Goal: Communication & Community: Share content

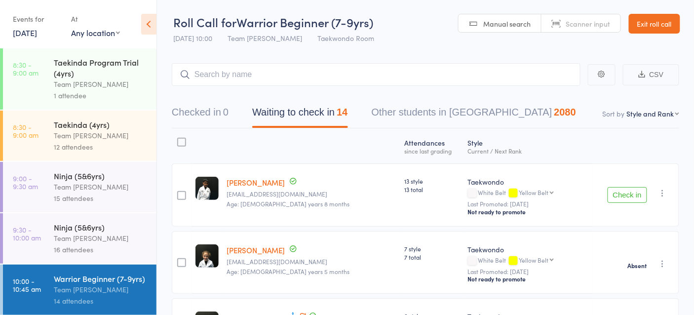
click at [659, 25] on link "Exit roll call" at bounding box center [654, 24] width 51 height 20
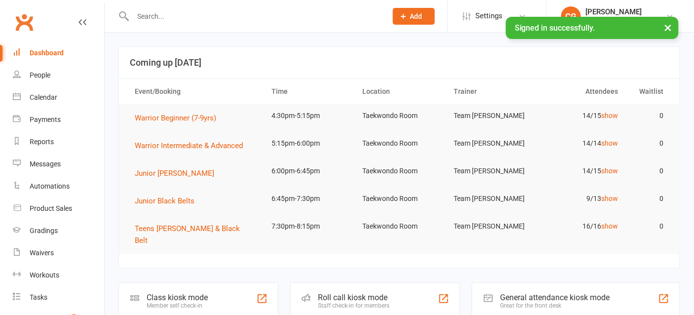
click at [669, 27] on button "×" at bounding box center [668, 27] width 18 height 21
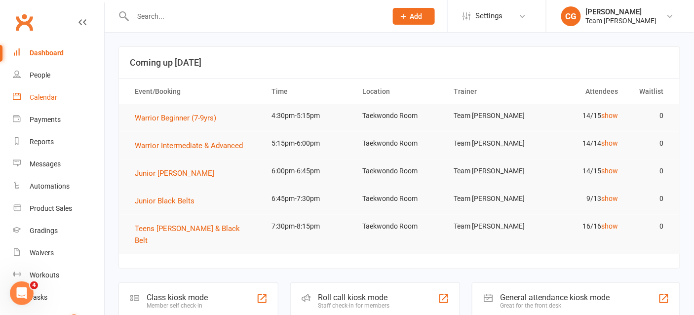
click at [52, 96] on div "Calendar" at bounding box center [44, 97] width 28 height 8
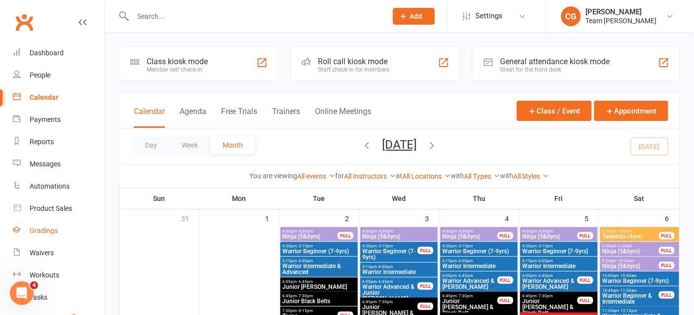
click at [44, 233] on div "Gradings" at bounding box center [44, 231] width 28 height 8
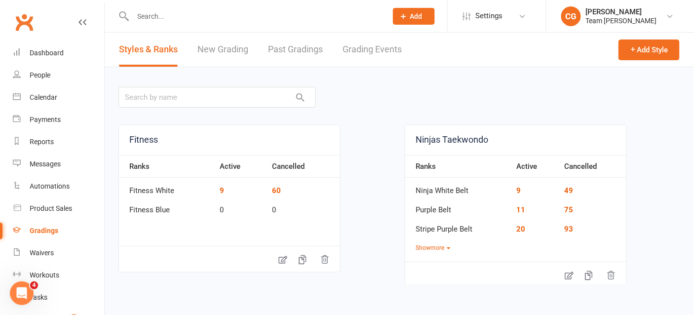
click at [378, 47] on link "Grading Events" at bounding box center [371, 50] width 59 height 34
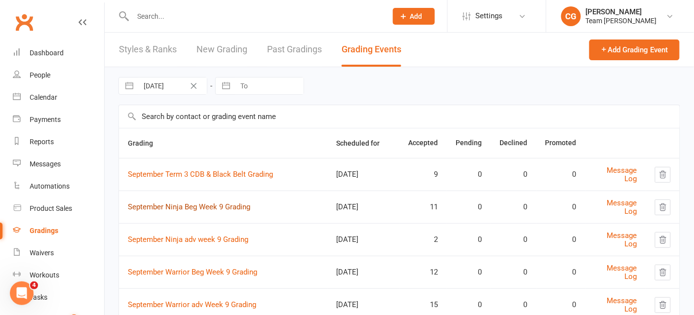
click at [213, 203] on link "September Ninja Beg Week 9 Grading" at bounding box center [189, 206] width 122 height 9
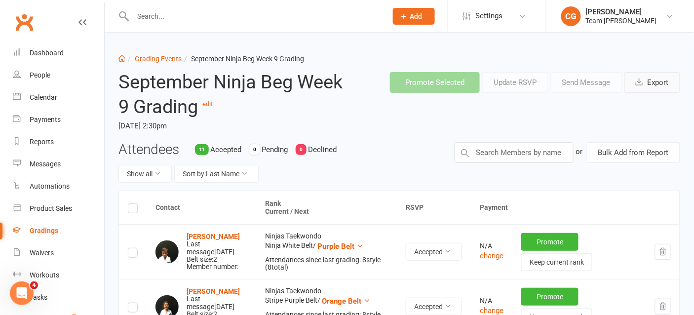
click at [649, 80] on button "Export" at bounding box center [652, 82] width 56 height 21
click at [154, 57] on link "Grading Events" at bounding box center [158, 59] width 47 height 8
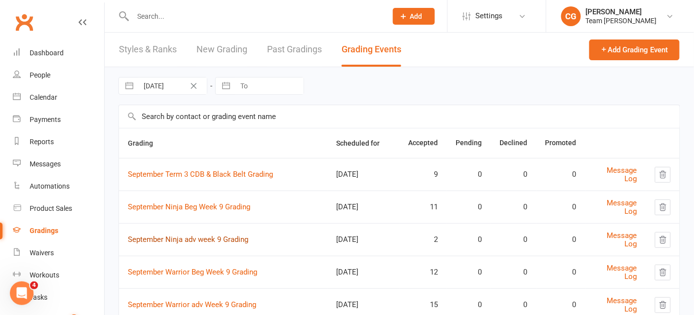
click at [199, 237] on link "September Ninja adv week 9 Grading" at bounding box center [188, 239] width 120 height 9
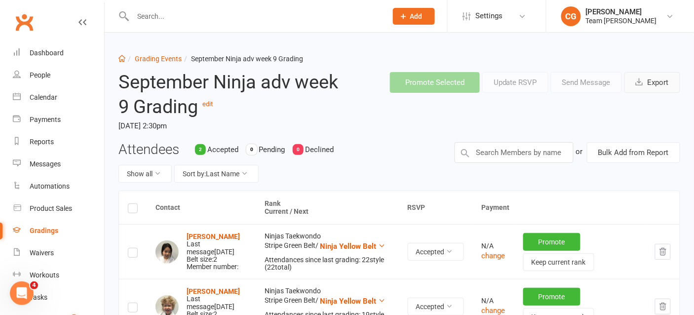
click at [649, 81] on button "Export" at bounding box center [652, 82] width 56 height 21
click at [157, 59] on link "Grading Events" at bounding box center [158, 59] width 47 height 8
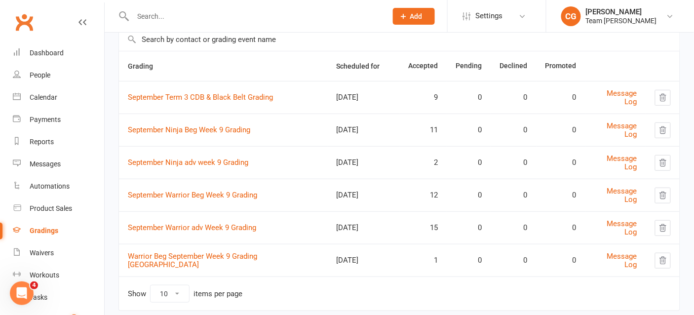
scroll to position [77, 0]
click at [183, 190] on link "September Warrior Beg Week 9 Grading" at bounding box center [192, 194] width 129 height 9
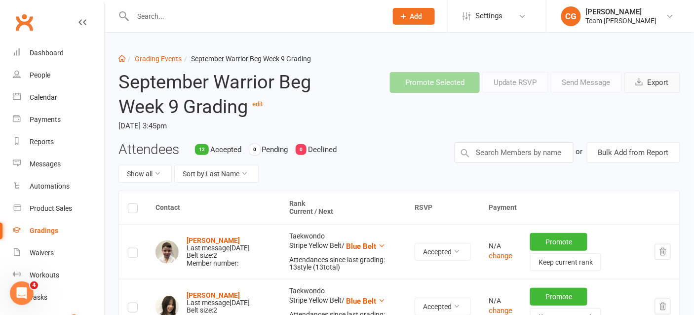
click at [645, 79] on span "button" at bounding box center [641, 82] width 10 height 9
click at [153, 57] on link "Grading Events" at bounding box center [158, 59] width 47 height 8
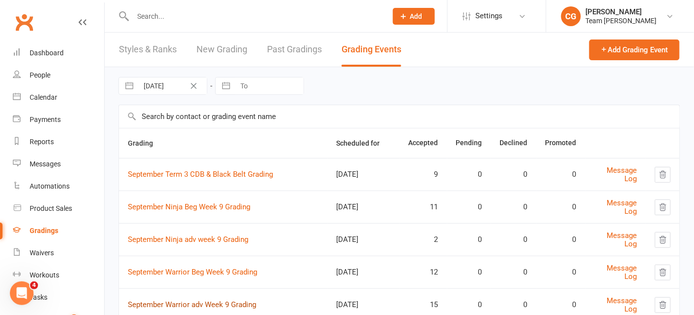
click at [201, 300] on link "September Warrior adv Week 9 Grading" at bounding box center [192, 304] width 128 height 9
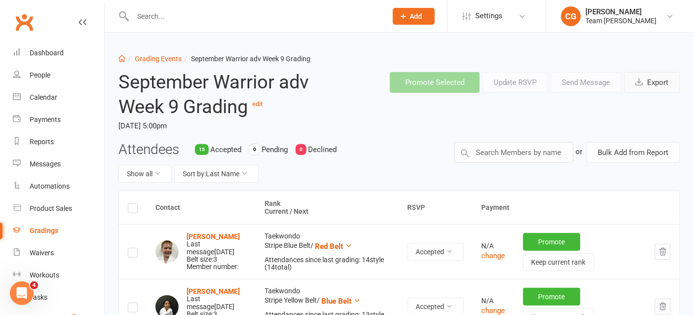
click at [661, 84] on button "Export" at bounding box center [652, 82] width 56 height 21
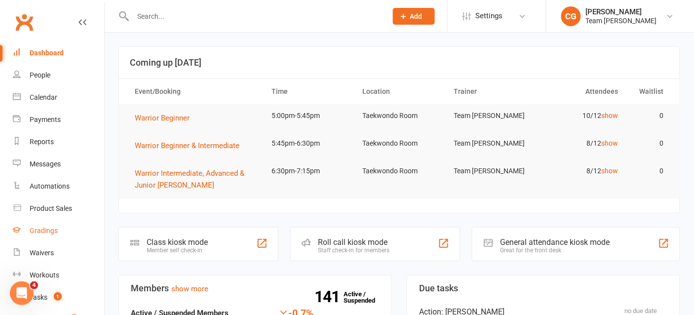
click at [43, 229] on div "Gradings" at bounding box center [44, 231] width 28 height 8
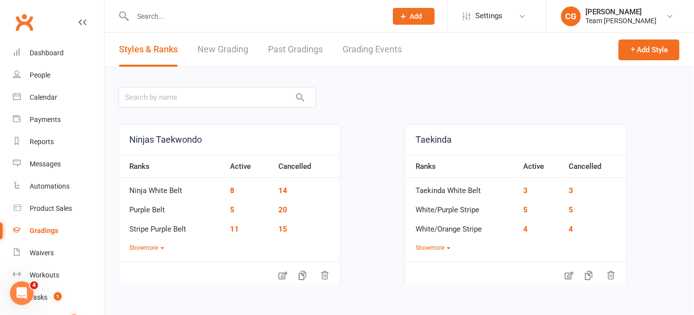
click at [364, 43] on link "Grading Events" at bounding box center [371, 50] width 59 height 34
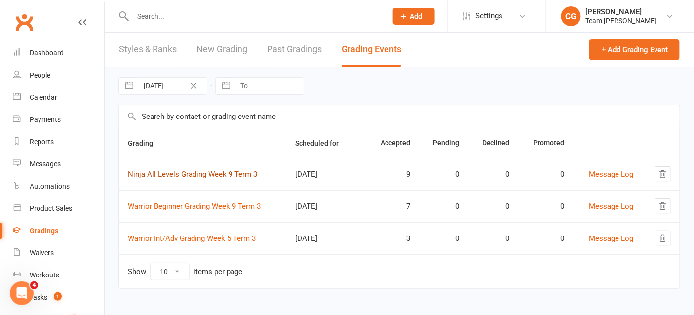
click at [217, 173] on link "Ninja All Levels Grading Week 9 Term 3" at bounding box center [192, 174] width 129 height 9
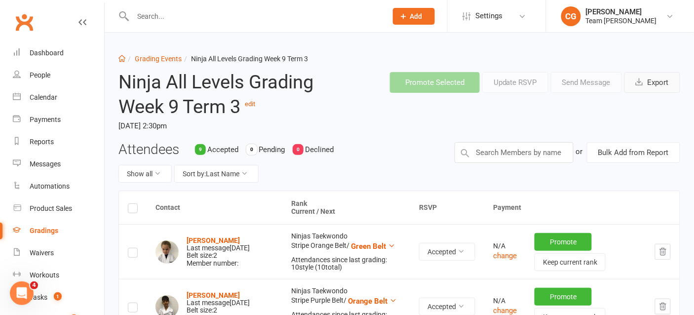
click at [659, 83] on button "Export" at bounding box center [652, 82] width 56 height 21
click at [161, 59] on link "Grading Events" at bounding box center [158, 59] width 47 height 8
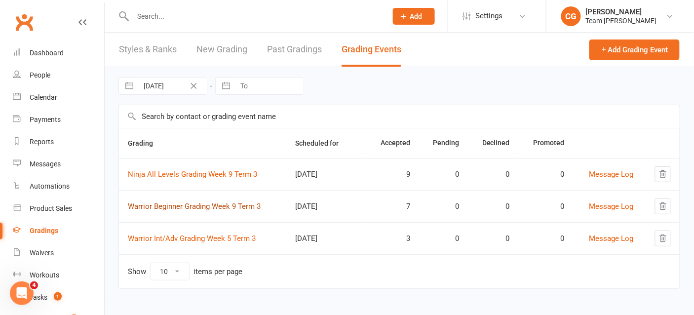
click at [182, 208] on link "Warrior Beginner Grading Week 9 Term 3" at bounding box center [194, 206] width 133 height 9
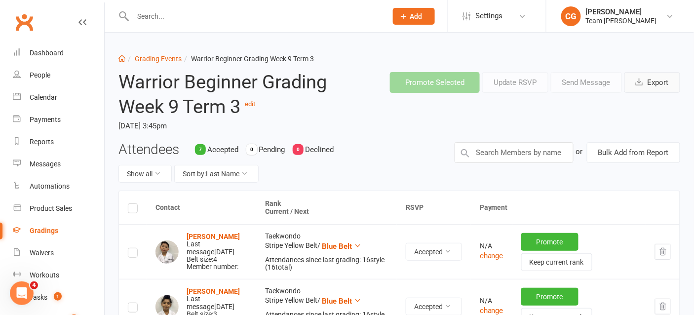
click at [653, 82] on button "Export" at bounding box center [652, 82] width 56 height 21
click at [159, 56] on link "Grading Events" at bounding box center [158, 59] width 47 height 8
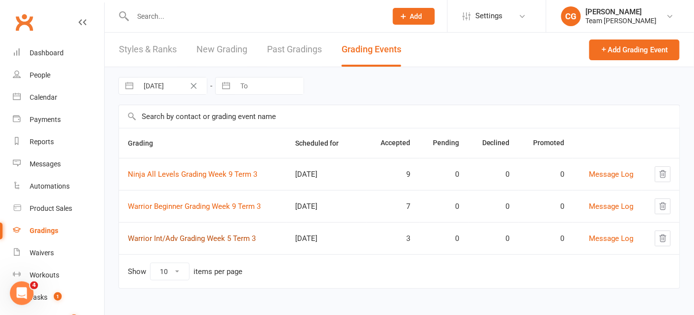
click at [172, 235] on link "Warrior Int/Adv Grading Week 5 Term 3" at bounding box center [192, 238] width 128 height 9
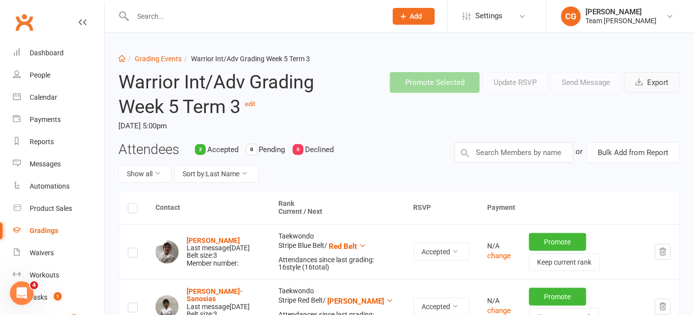
click at [649, 84] on button "Export" at bounding box center [652, 82] width 56 height 21
click at [41, 97] on div "Calendar" at bounding box center [44, 97] width 28 height 8
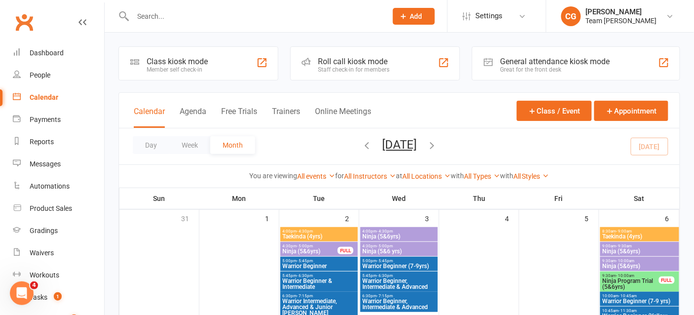
click at [357, 59] on div "Roll call kiosk mode" at bounding box center [354, 61] width 72 height 9
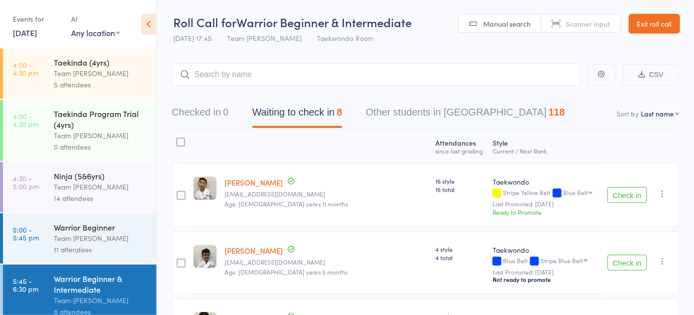
click at [29, 36] on link "16 Sep, 2025" at bounding box center [25, 32] width 24 height 11
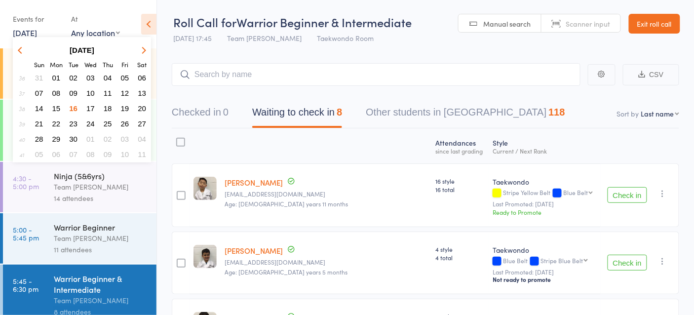
click at [77, 132] on button "30" at bounding box center [73, 138] width 15 height 13
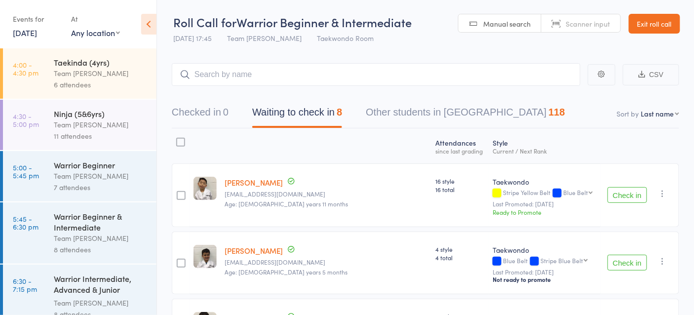
scroll to position [16, 0]
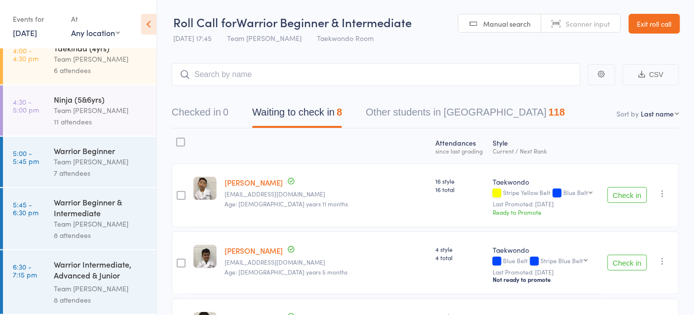
click at [32, 35] on link "30 Sep, 2025" at bounding box center [25, 32] width 24 height 11
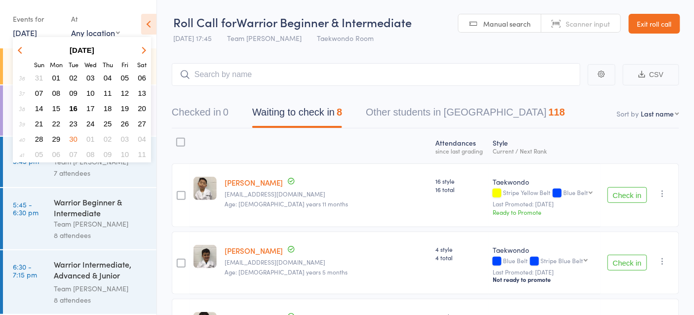
click at [88, 138] on span "01" at bounding box center [90, 139] width 8 height 8
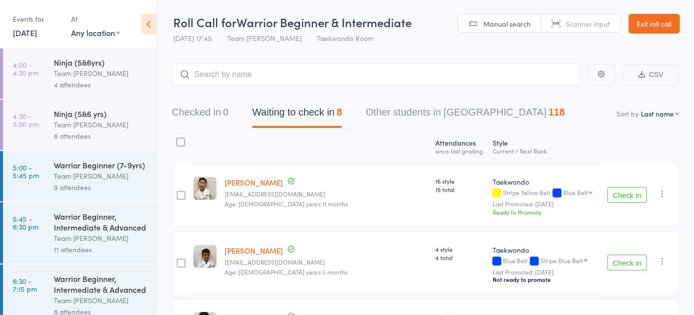
scroll to position [14, 0]
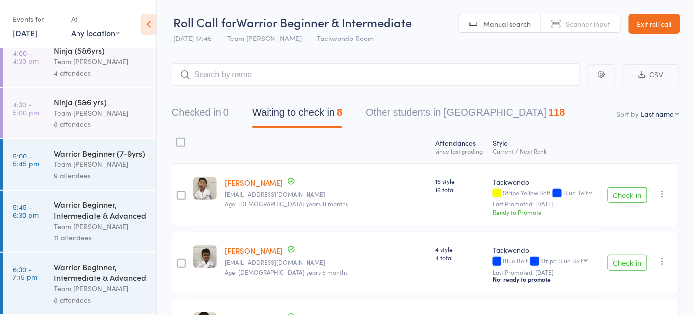
click at [26, 31] on link "1 Oct, 2025" at bounding box center [25, 32] width 24 height 11
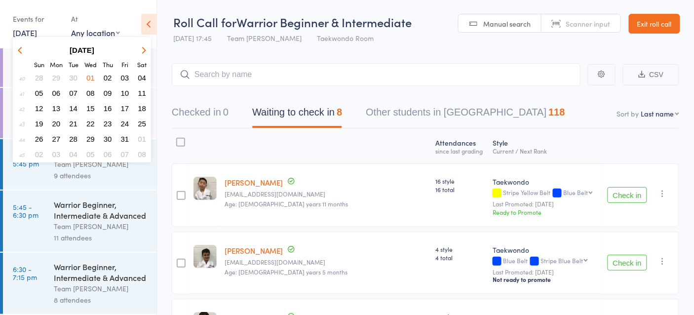
click at [139, 72] on button "04" at bounding box center [141, 77] width 15 height 13
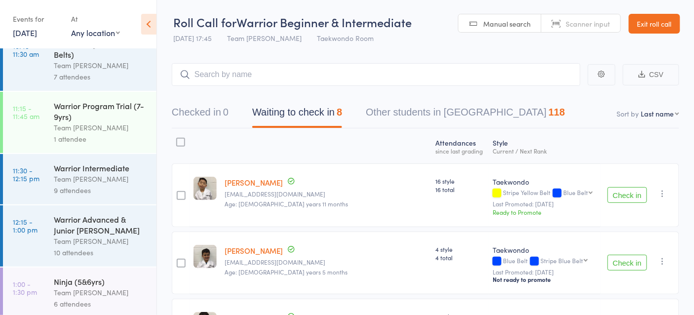
scroll to position [295, 0]
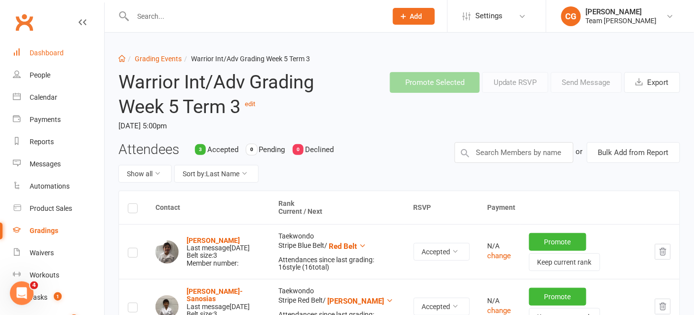
click at [44, 51] on div "Dashboard" at bounding box center [47, 53] width 34 height 8
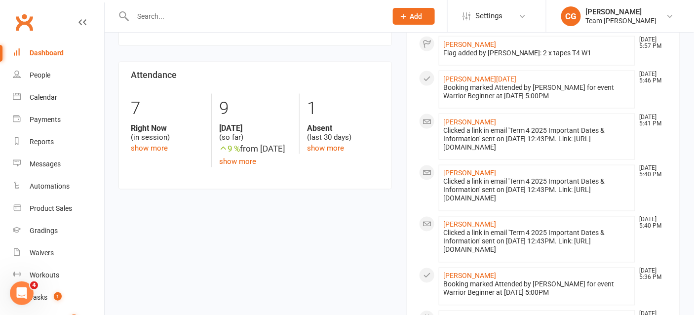
scroll to position [357, 0]
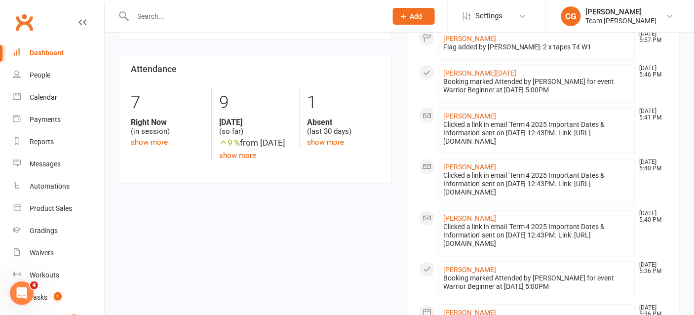
click at [511, 197] on div "Clicked a link in email 'Term 4 2025 Important Dates & Information' sent on 16 …" at bounding box center [537, 184] width 188 height 25
drag, startPoint x: 444, startPoint y: 199, endPoint x: 489, endPoint y: 208, distance: 46.2
click at [489, 197] on div "Clicked a link in email 'Term 4 2025 Important Dates & Information' sent on 16 …" at bounding box center [537, 184] width 188 height 25
copy div "https://live.staticflickr.com/65535/54790382941_6f2e170643_b.jpg"
click at [49, 163] on div "Messages" at bounding box center [45, 164] width 31 height 8
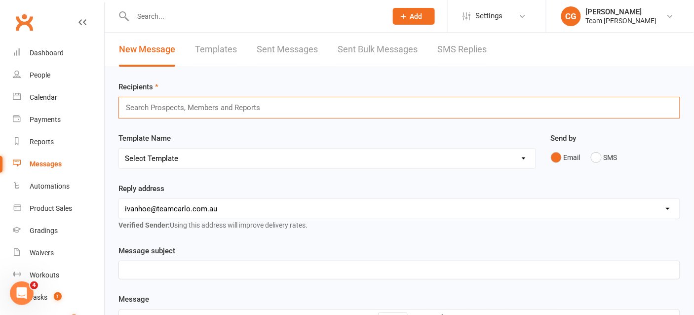
click at [181, 105] on input "text" at bounding box center [197, 107] width 145 height 13
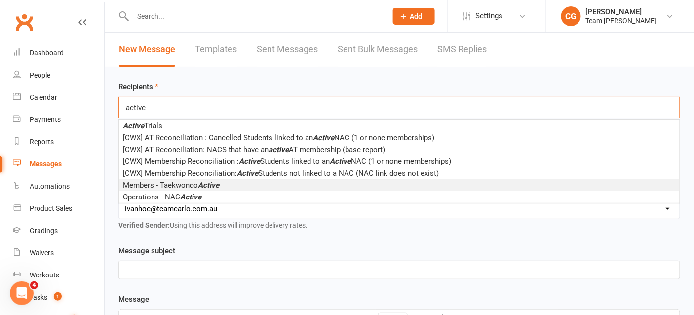
type input "active"
click at [188, 184] on span "Members - Taekwondo Active" at bounding box center [171, 185] width 96 height 9
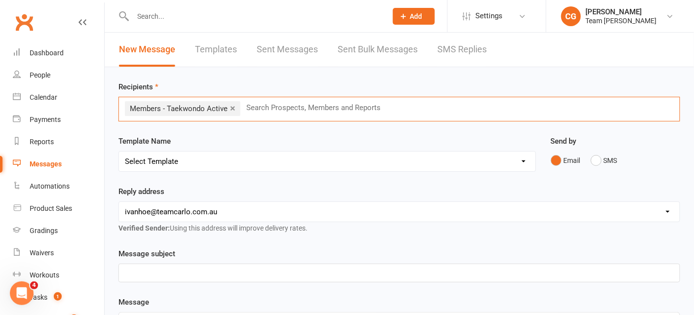
click at [149, 274] on p "﻿" at bounding box center [399, 273] width 549 height 12
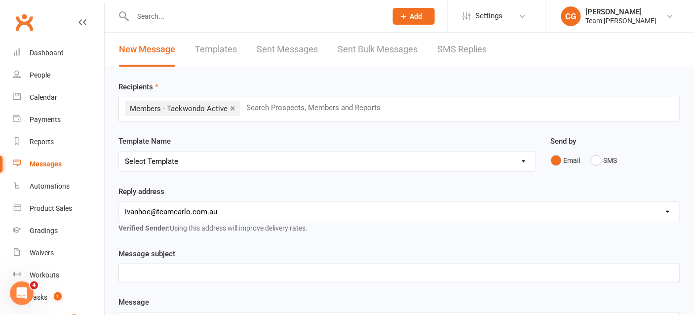
click at [143, 208] on select "hello@clubworx.com ivanhoe@teamcarlo.com.au carlo@teamcarlo.com.au carlo+ivanho…" at bounding box center [399, 212] width 561 height 20
select select "6"
click at [119, 202] on select "hello@clubworx.com ivanhoe@teamcarlo.com.au carlo@teamcarlo.com.au carlo+ivanho…" at bounding box center [399, 212] width 561 height 20
click at [145, 269] on p "﻿" at bounding box center [399, 273] width 549 height 12
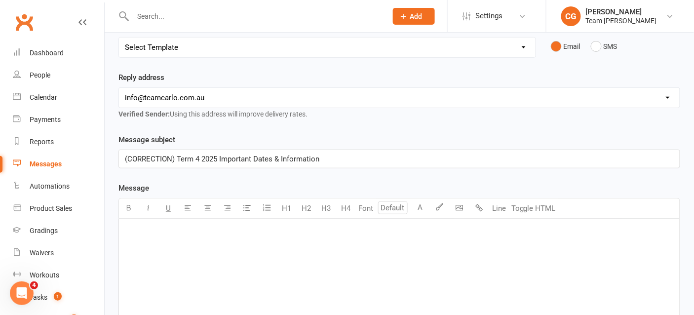
scroll to position [121, 0]
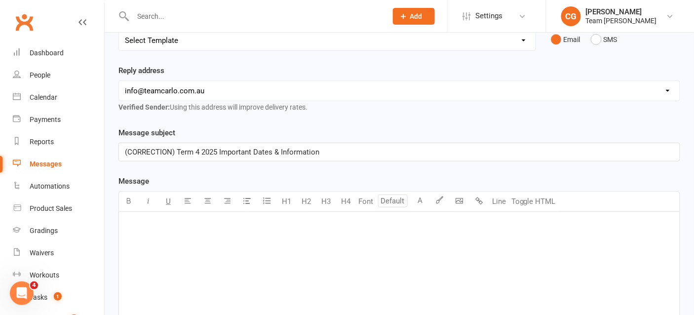
click at [158, 228] on div "﻿" at bounding box center [399, 286] width 561 height 148
click at [458, 194] on body "Prospect Member Non-attending contact Class / event Appointment Grading event T…" at bounding box center [347, 195] width 694 height 627
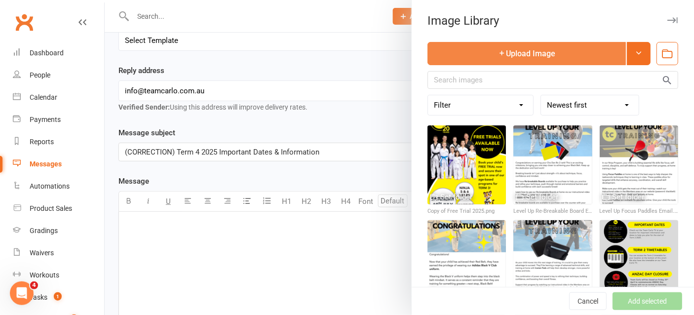
click at [485, 51] on button "Upload Image" at bounding box center [526, 53] width 198 height 23
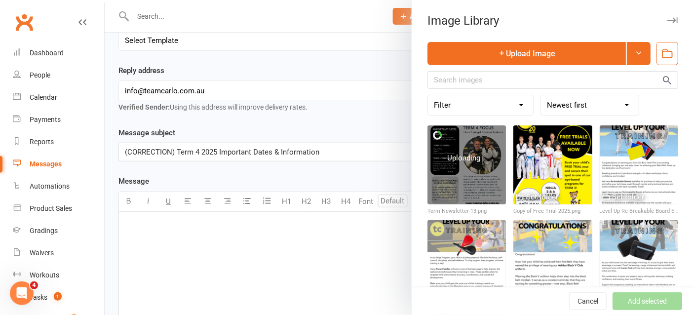
click at [472, 171] on div "Uploading ..." at bounding box center [466, 164] width 39 height 24
click at [446, 153] on div at bounding box center [466, 164] width 78 height 78
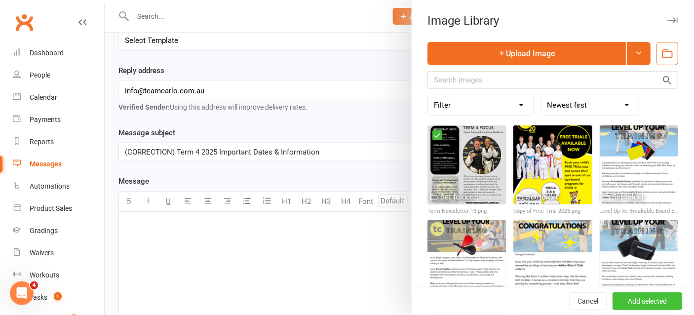
click at [647, 297] on button "Add selected" at bounding box center [647, 301] width 70 height 18
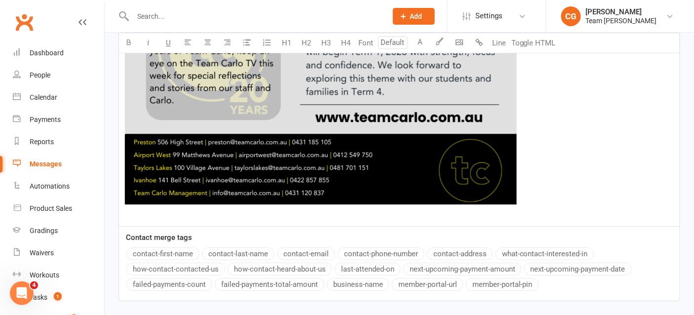
scroll to position [752, 0]
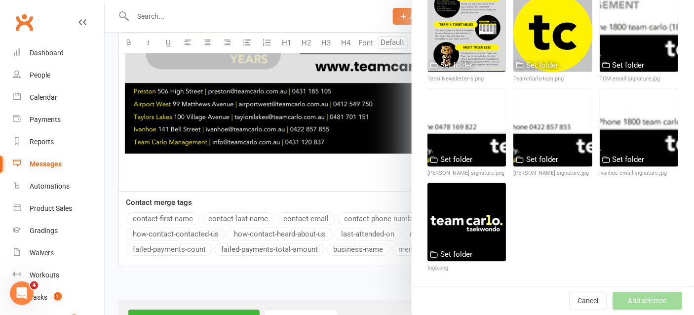
scroll to position [416, 0]
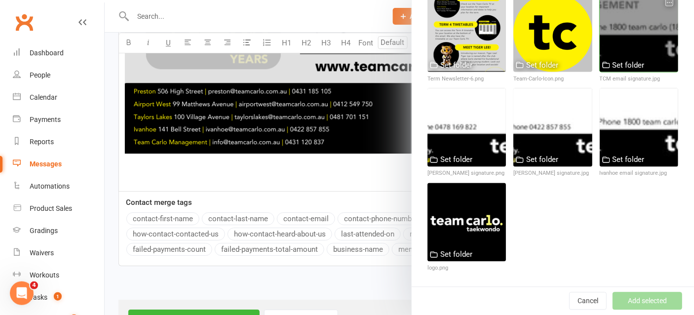
click at [641, 46] on div at bounding box center [639, 33] width 78 height 78
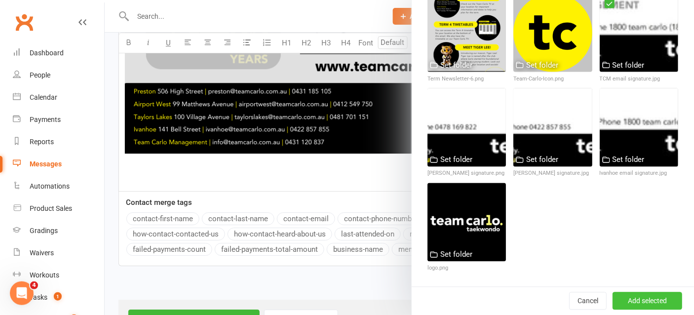
click at [642, 296] on button "Add selected" at bounding box center [647, 301] width 70 height 18
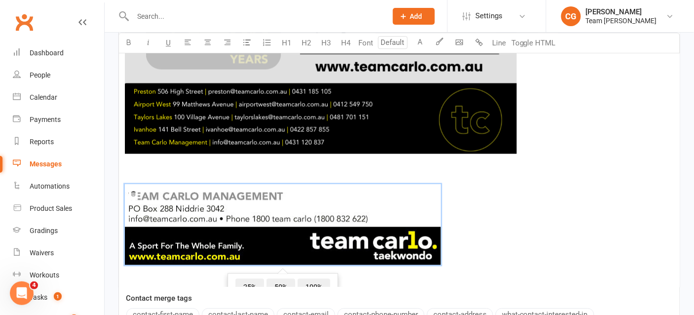
click at [294, 214] on img at bounding box center [283, 224] width 316 height 80
click at [311, 278] on span "100%" at bounding box center [314, 287] width 33 height 18
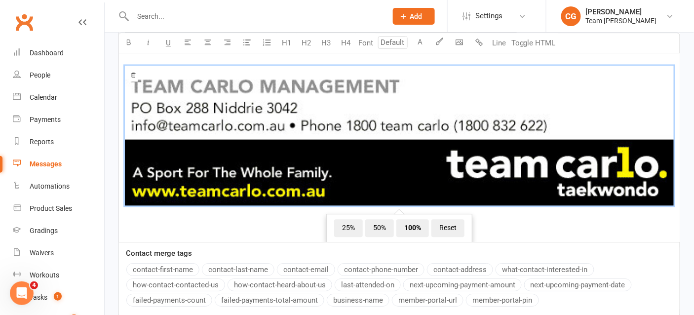
scroll to position [867, 0]
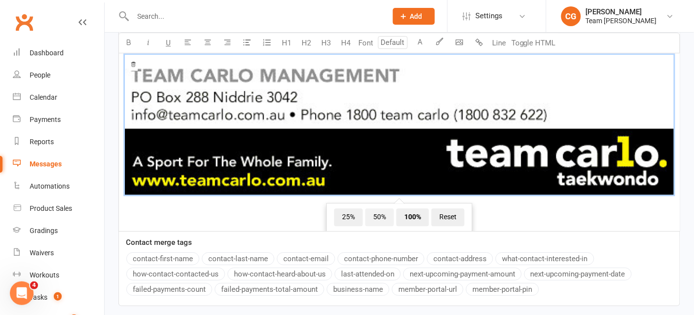
click at [377, 215] on span "50%" at bounding box center [379, 217] width 29 height 18
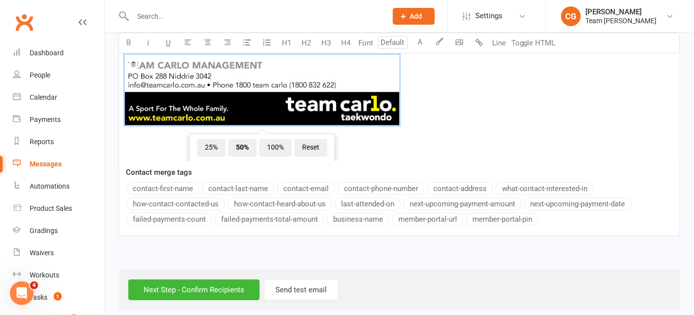
scroll to position [0, 0]
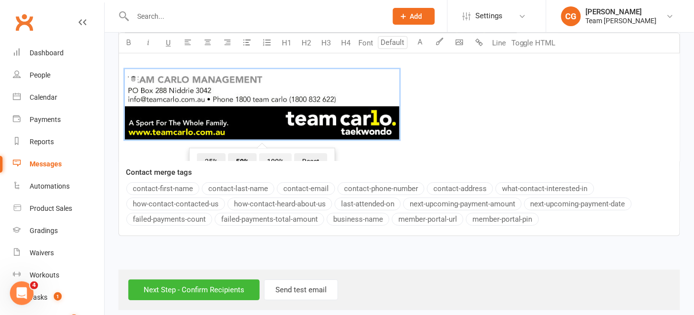
click at [272, 156] on span "100%" at bounding box center [275, 162] width 33 height 18
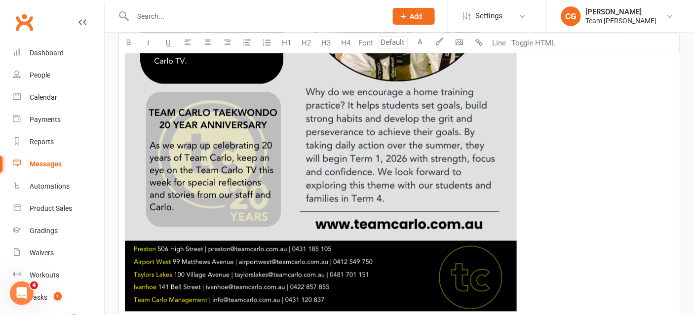
click at [299, 108] on img at bounding box center [321, 34] width 392 height 554
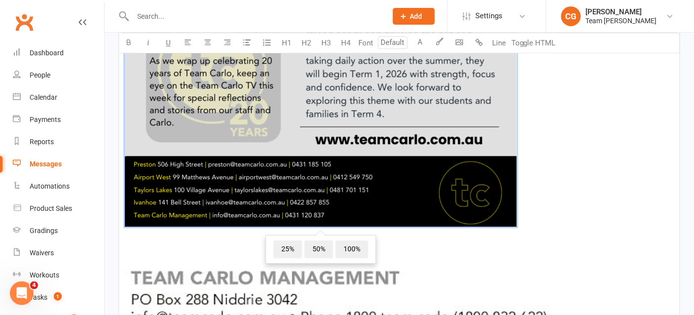
scroll to position [703, 0]
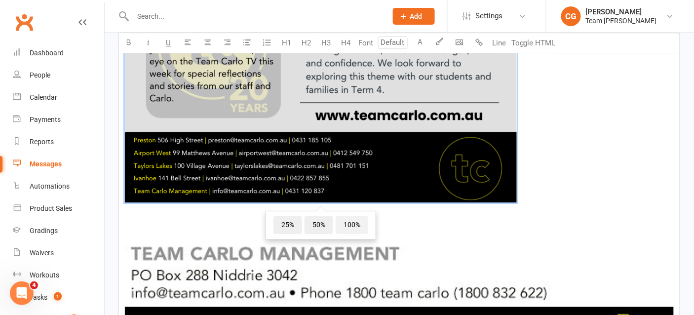
click at [345, 218] on span "100%" at bounding box center [352, 225] width 33 height 18
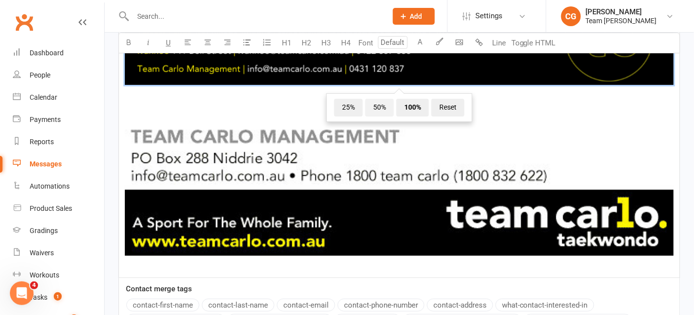
click at [381, 101] on span "50%" at bounding box center [379, 108] width 29 height 18
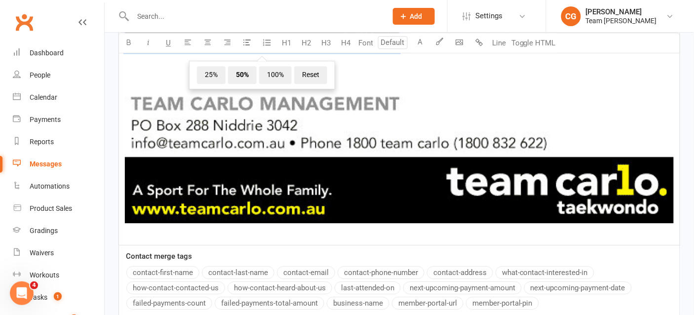
scroll to position [628, 0]
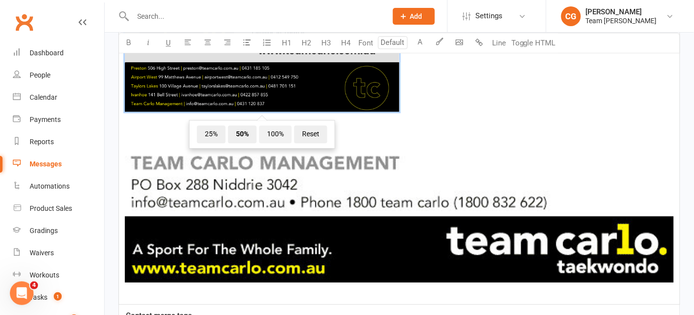
click at [269, 130] on span "100%" at bounding box center [275, 134] width 33 height 18
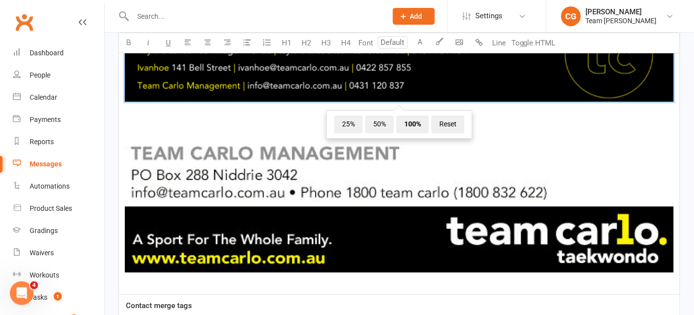
scroll to position [1040, 0]
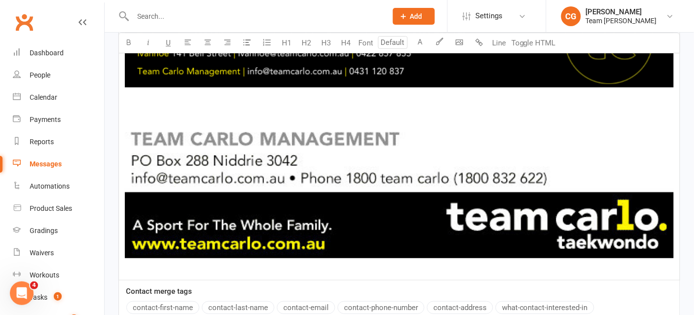
click at [153, 107] on p "﻿ ﻿ ﻿" at bounding box center [399, 190] width 549 height 167
click at [198, 110] on span "CLICK HERE FOR THE IVANHOE TIMETABLE" at bounding box center [198, 112] width 147 height 9
drag, startPoint x: 307, startPoint y: 110, endPoint x: 132, endPoint y: 104, distance: 174.8
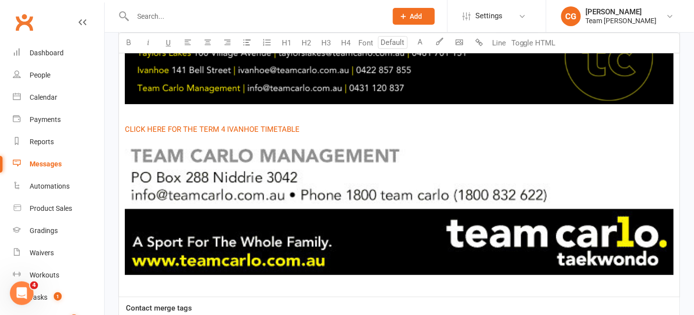
scroll to position [1020, 0]
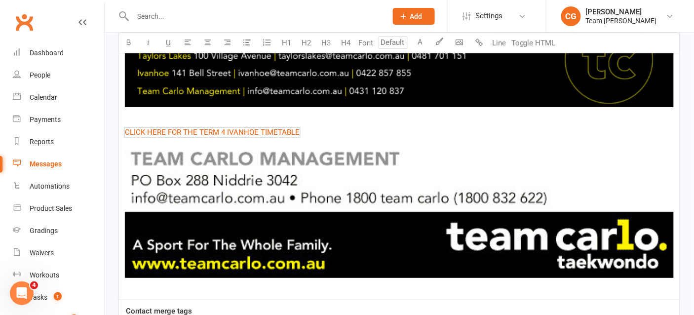
drag, startPoint x: 309, startPoint y: 131, endPoint x: 117, endPoint y: 126, distance: 191.5
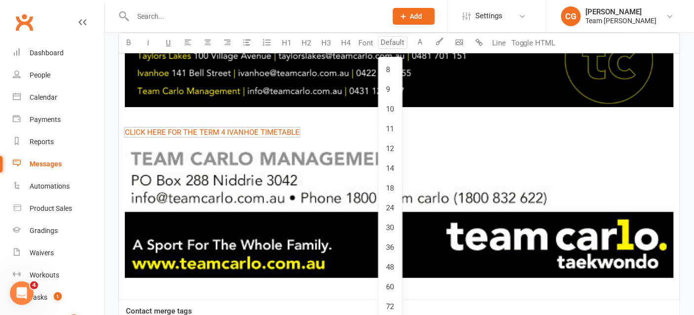
click at [389, 46] on input "number" at bounding box center [393, 42] width 30 height 13
click at [391, 187] on link "18" at bounding box center [390, 188] width 24 height 20
type input "18"
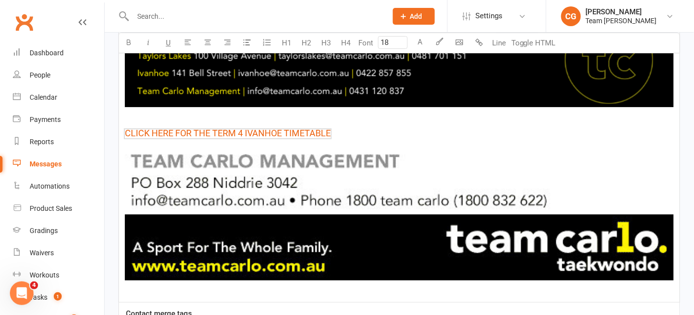
click at [370, 145] on img at bounding box center [399, 211] width 549 height 140
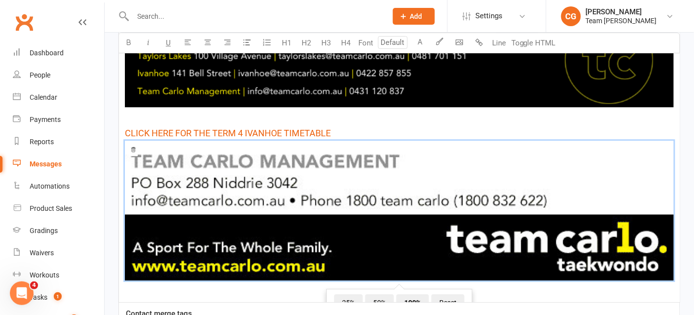
type input "18"
click at [364, 128] on p "﻿ $ CLICK HERE FOR THE TERM 4 IVANHOE TIMETABLE $ ﻿ ﻿ 25% 50% 100% Reset ﻿" at bounding box center [399, 210] width 549 height 169
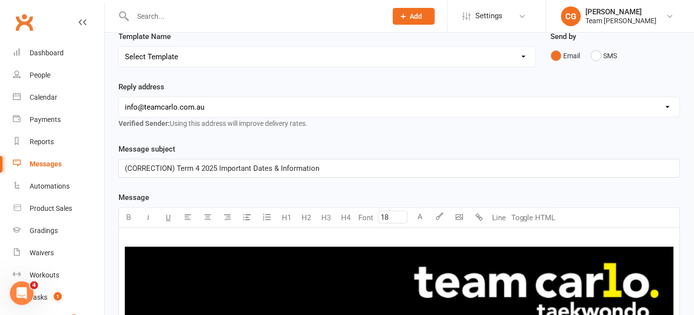
scroll to position [103, 0]
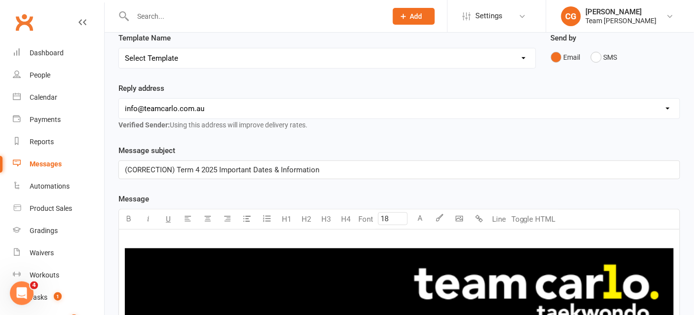
click at [128, 168] on span "(CORRECTION) Term 4 2025 Important Dates & Information" at bounding box center [222, 169] width 194 height 9
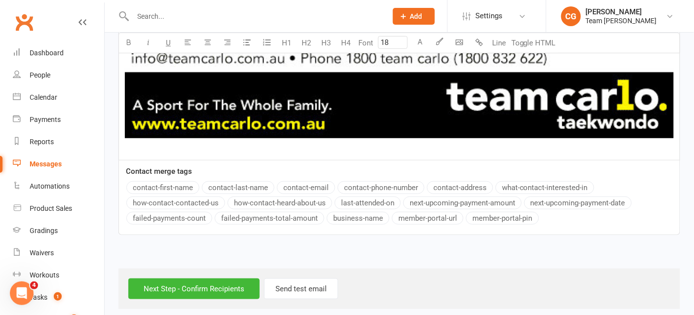
scroll to position [1168, 0]
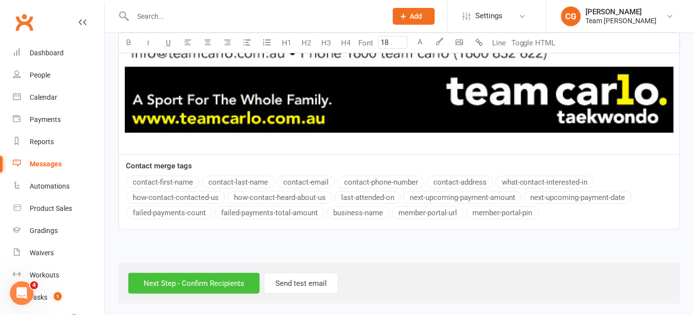
click at [192, 277] on input "Next Step - Confirm Recipients" at bounding box center [193, 283] width 131 height 21
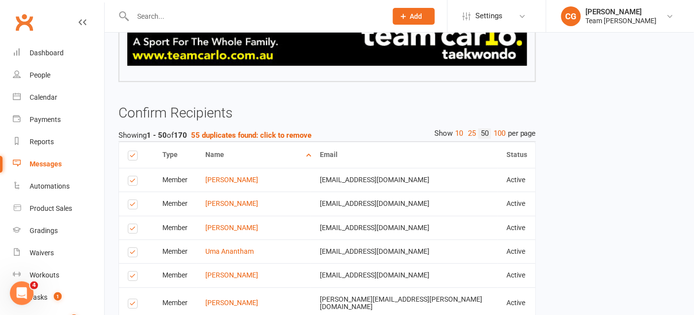
scroll to position [810, 0]
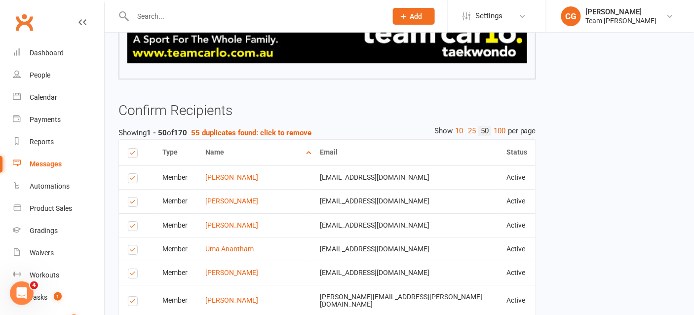
click at [248, 132] on strong "55 duplicates found: click to remove" at bounding box center [251, 132] width 120 height 9
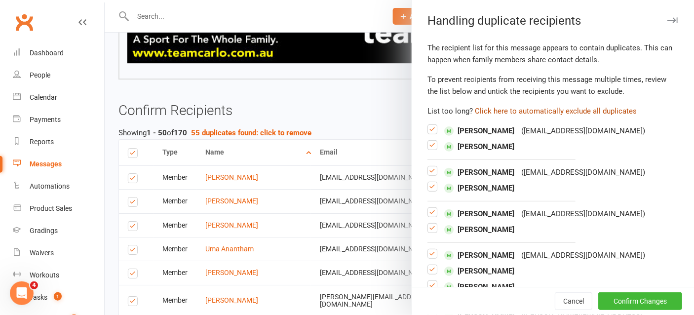
click at [550, 116] on button "Click here to automatically exclude all duplicates" at bounding box center [556, 111] width 162 height 12
click at [548, 110] on button "Click here to automatically exclude all duplicates" at bounding box center [556, 111] width 162 height 12
click at [641, 301] on button "Confirm Changes" at bounding box center [640, 301] width 84 height 18
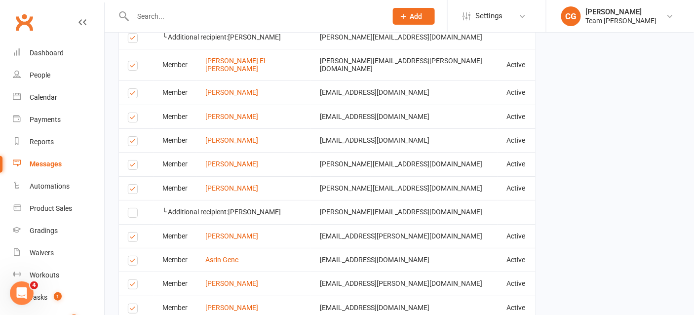
scroll to position [2154, 0]
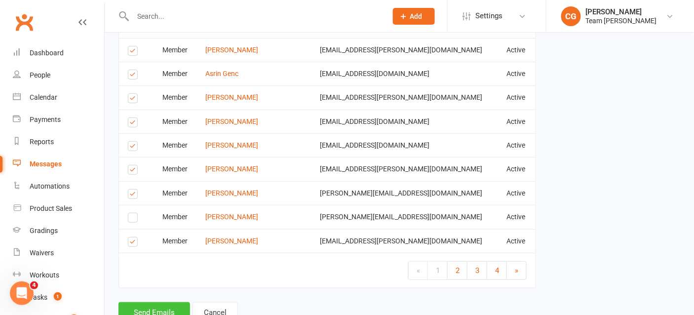
click at [153, 302] on button "Send Emails" at bounding box center [154, 312] width 72 height 21
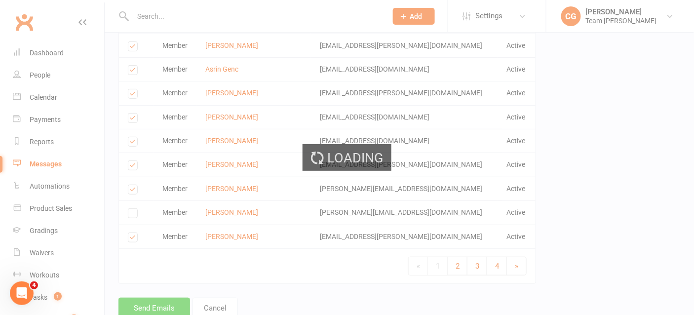
scroll to position [2149, 0]
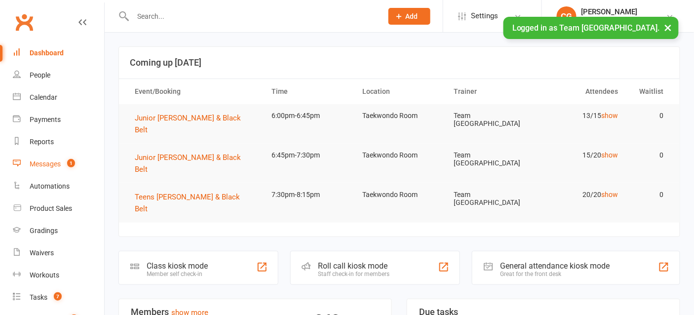
click at [50, 167] on div "Messages" at bounding box center [45, 164] width 31 height 8
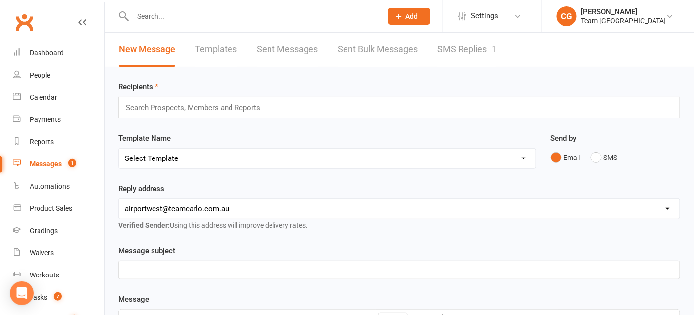
click at [469, 49] on link "SMS Replies 1" at bounding box center [466, 50] width 59 height 34
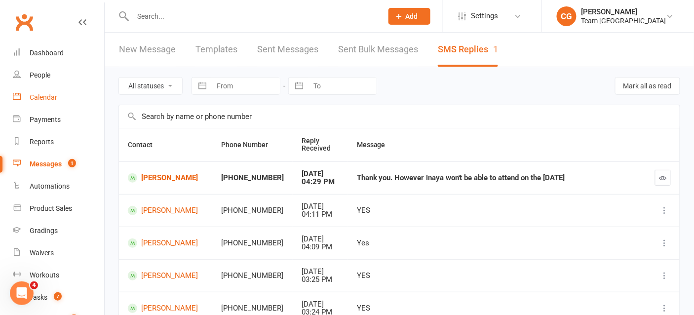
click at [47, 97] on div "Calendar" at bounding box center [44, 97] width 28 height 8
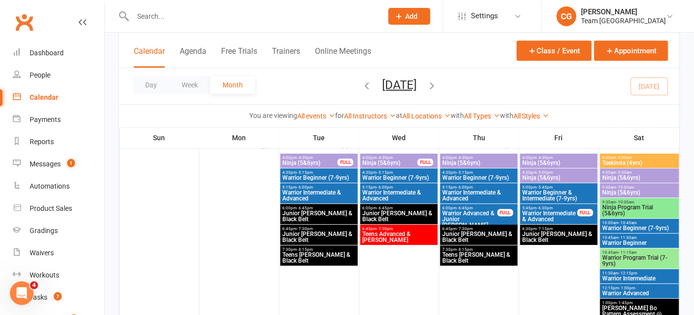
scroll to position [694, 0]
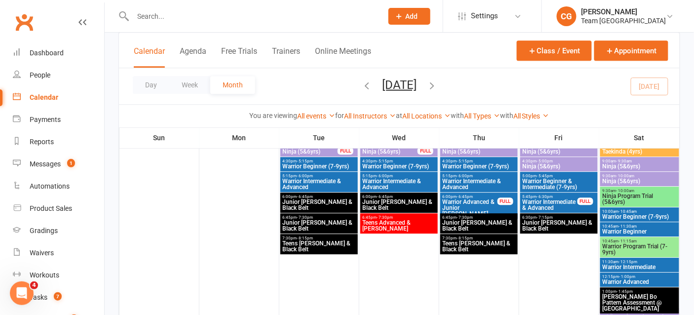
click at [646, 214] on span "Warrior Beginner (7-9yrs)" at bounding box center [639, 217] width 75 height 6
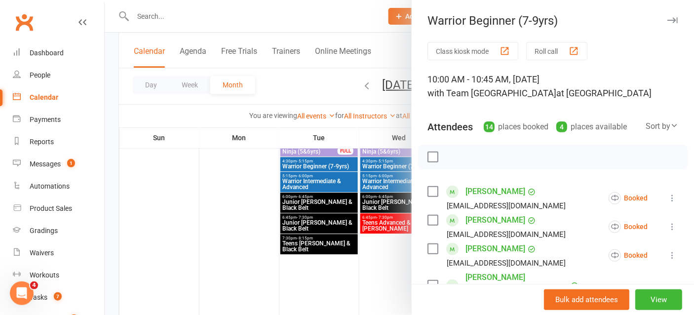
click at [670, 21] on icon "button" at bounding box center [672, 20] width 10 height 6
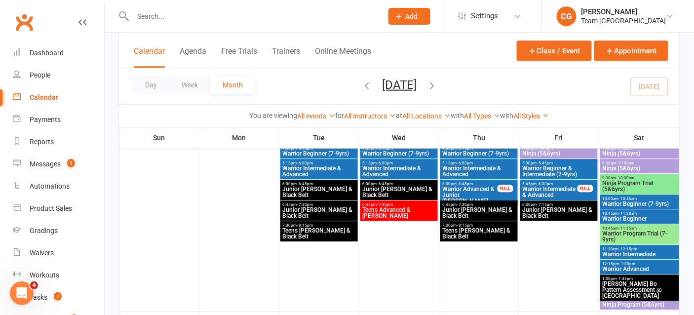
scroll to position [709, 0]
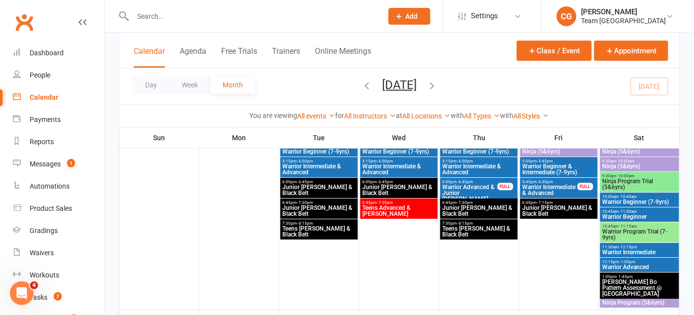
click at [640, 199] on span "Warrior Beginner (7-9yrs)" at bounding box center [639, 202] width 75 height 6
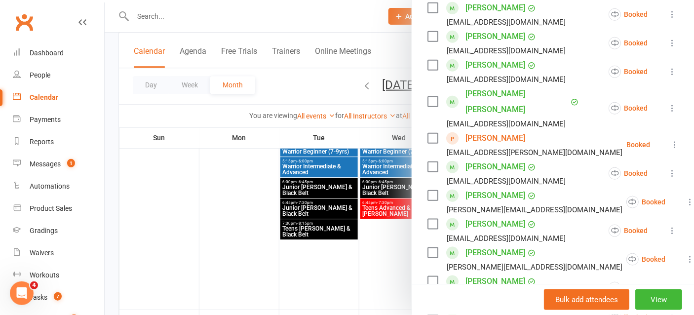
scroll to position [195, 0]
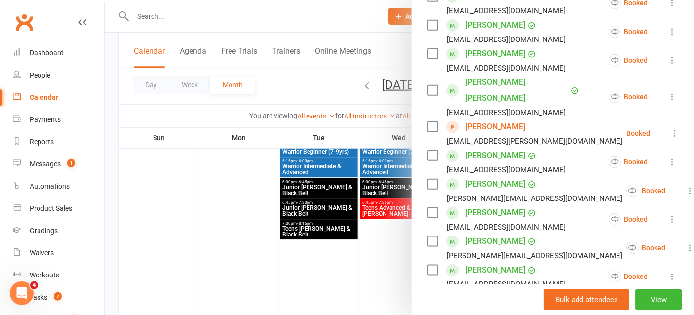
click at [395, 242] on div at bounding box center [399, 157] width 589 height 315
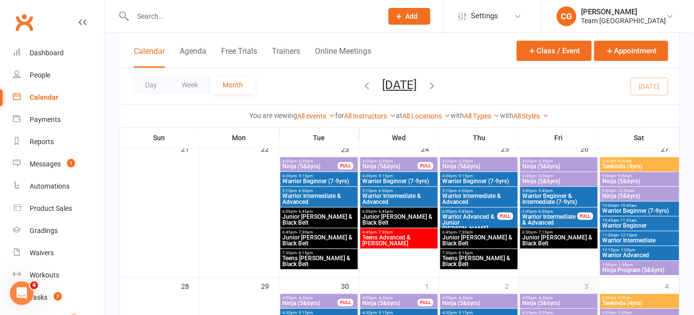
scroll to position [547, 0]
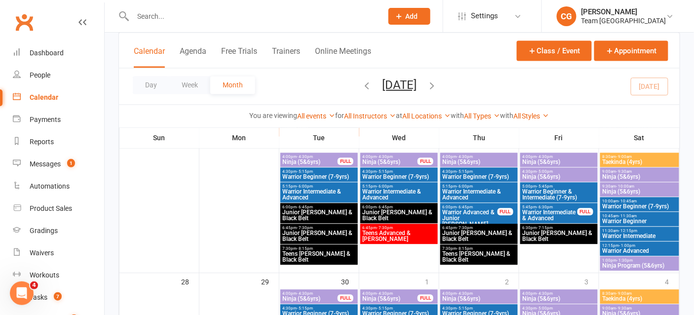
click at [644, 204] on span "Warrior Beginner (7-9yrs)" at bounding box center [639, 206] width 75 height 6
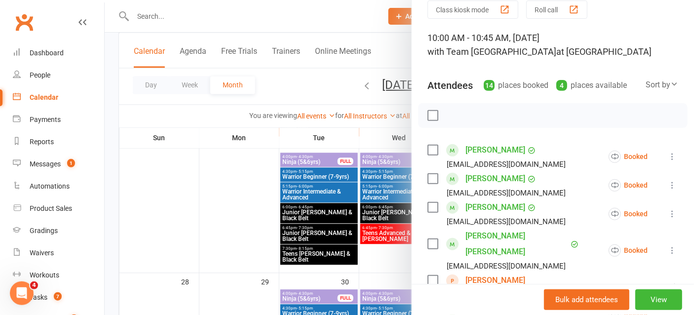
scroll to position [0, 0]
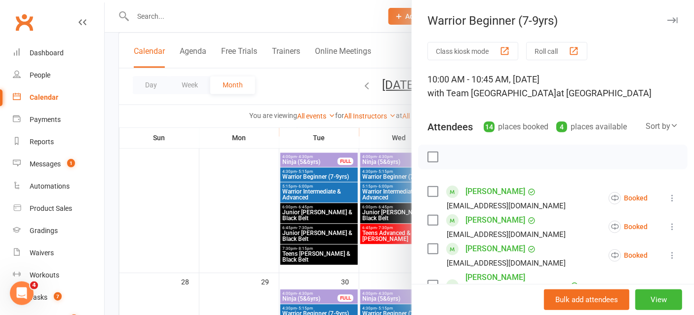
click at [375, 32] on div at bounding box center [399, 157] width 589 height 315
